Goal: Task Accomplishment & Management: Complete application form

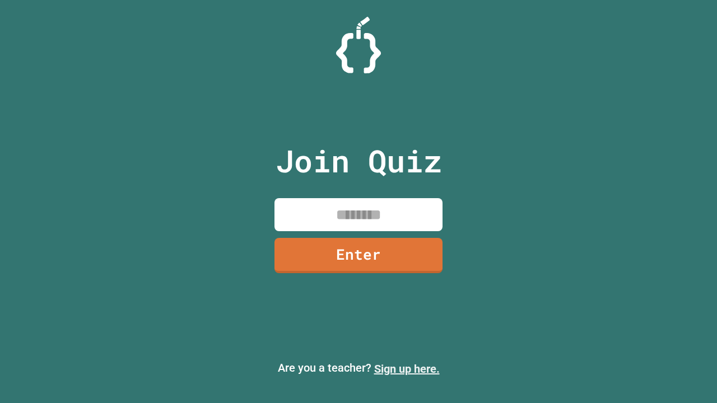
click at [406, 369] on link "Sign up here." at bounding box center [407, 368] width 66 height 13
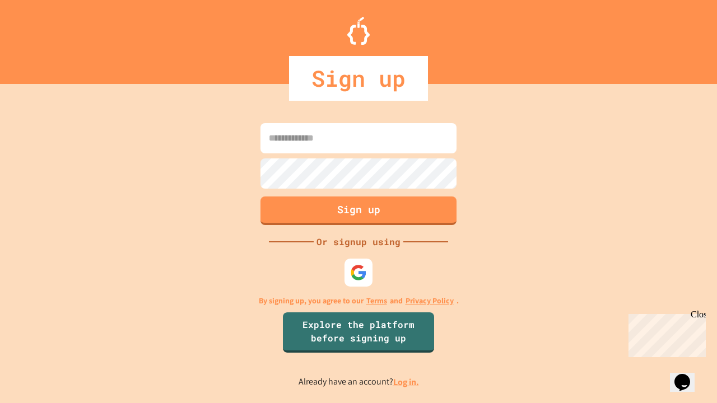
click at [406, 382] on link "Log in." at bounding box center [406, 382] width 26 height 12
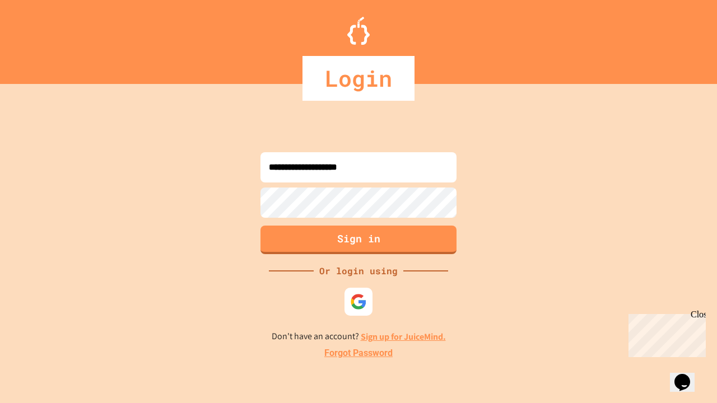
type input "**********"
